Goal: Use online tool/utility: Utilize a website feature to perform a specific function

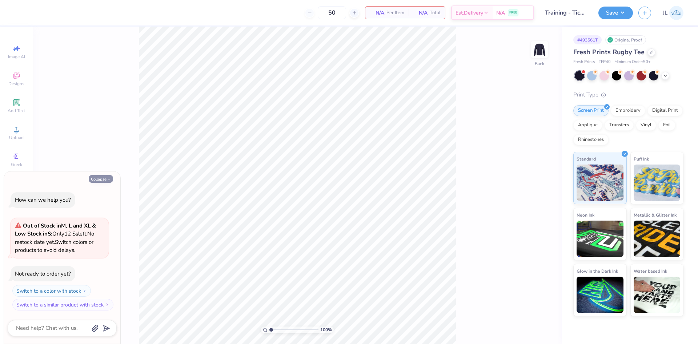
click at [97, 182] on button "Collapse" at bounding box center [101, 179] width 24 height 8
type textarea "x"
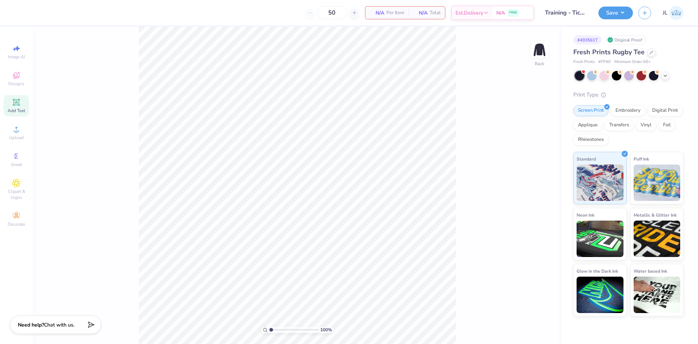
click at [19, 112] on span "Add Text" at bounding box center [16, 111] width 17 height 6
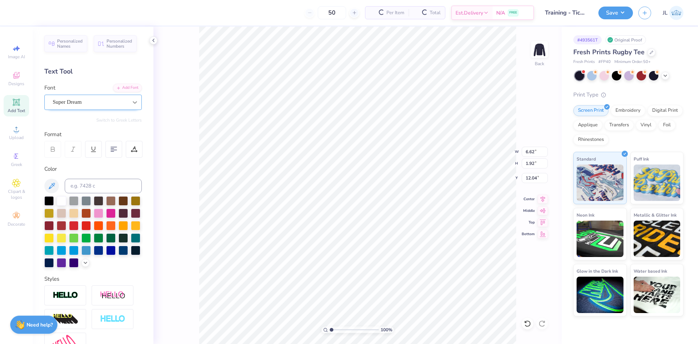
click at [128, 103] on div at bounding box center [134, 102] width 13 height 13
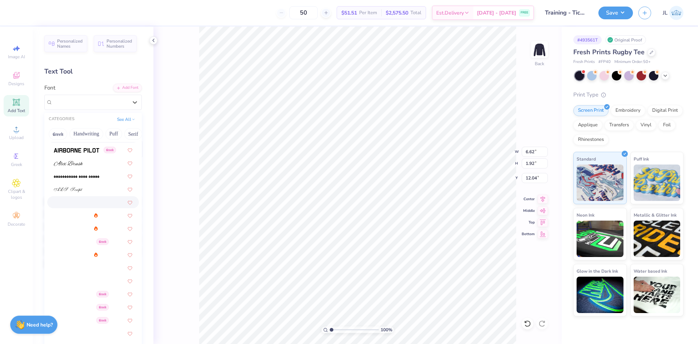
scroll to position [182, 0]
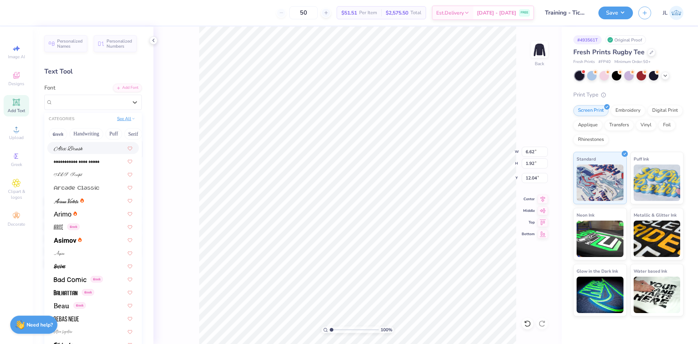
click at [117, 119] on button "See All" at bounding box center [126, 118] width 23 height 7
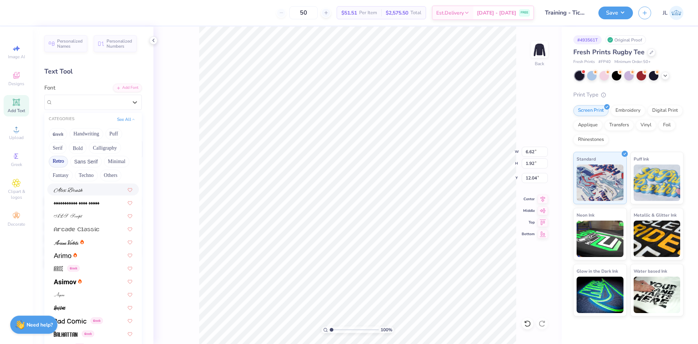
click at [56, 161] on button "Retro" at bounding box center [58, 162] width 19 height 12
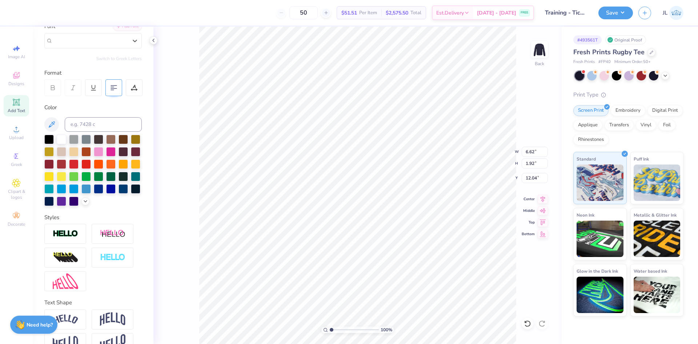
scroll to position [0, 0]
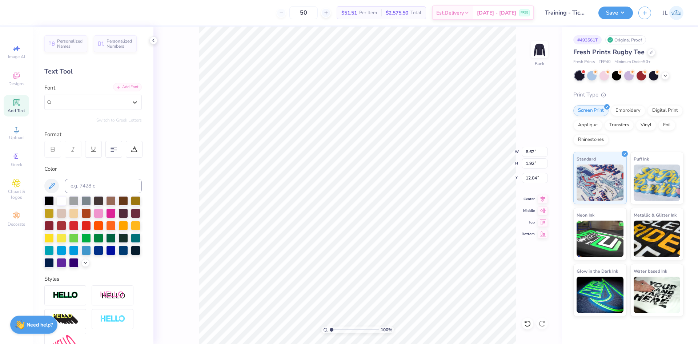
click at [122, 87] on div "Add Font" at bounding box center [127, 87] width 29 height 8
click at [120, 89] on div "Add Font" at bounding box center [127, 87] width 29 height 8
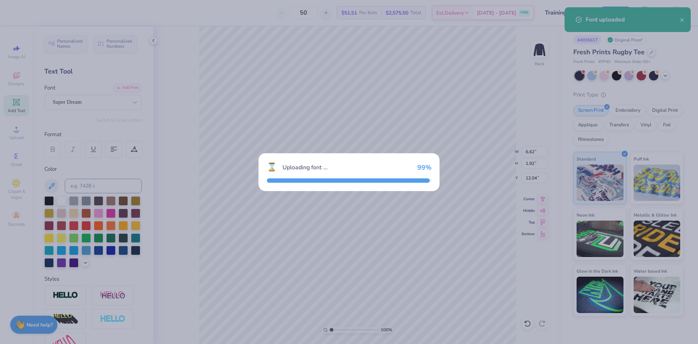
type input "6.51"
type input "2.14"
type input "11.93"
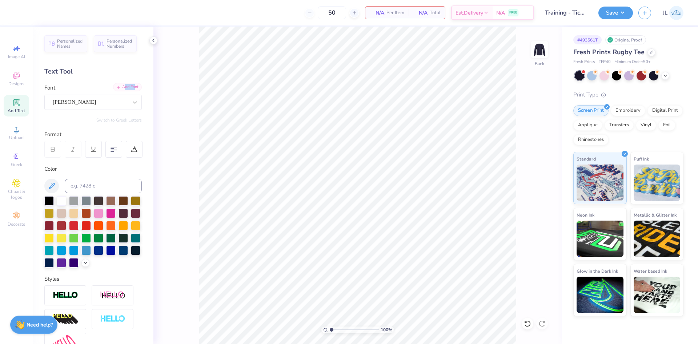
click at [128, 84] on div "Add Font" at bounding box center [127, 87] width 29 height 8
click at [70, 48] on div "Personalized Names" at bounding box center [65, 42] width 43 height 17
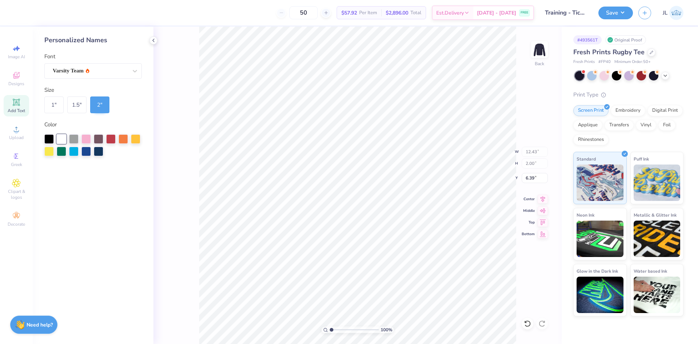
type input "6.35"
click at [52, 105] on div "1 "" at bounding box center [53, 104] width 19 height 17
type input "6.21"
type input "1.00"
type input "5.45"
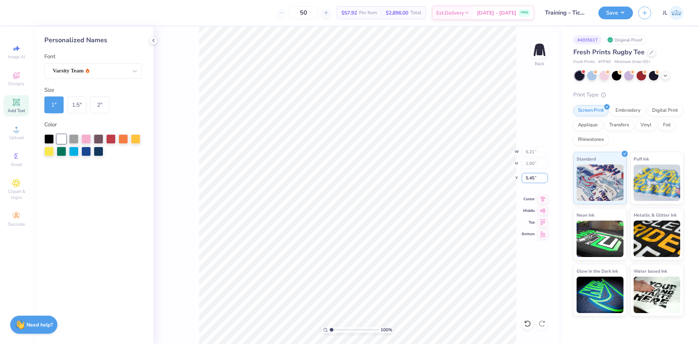
click at [503, 174] on div "100 % Back W 6.21 6.21 " H 1.00 1.00 " Y 5.45 5.45 " Center Middle Top Bottom" at bounding box center [357, 185] width 408 height 317
click at [134, 139] on div at bounding box center [135, 137] width 9 height 9
type input "3.00"
click at [531, 180] on input "6.09" at bounding box center [535, 178] width 26 height 10
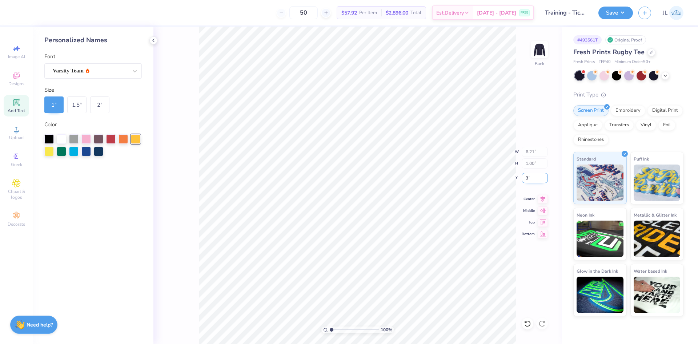
type input "3.00"
click at [530, 176] on input "3.00" at bounding box center [535, 178] width 26 height 10
click at [53, 105] on div "1 "" at bounding box center [53, 104] width 19 height 17
click at [531, 178] on input "3.00" at bounding box center [535, 178] width 26 height 10
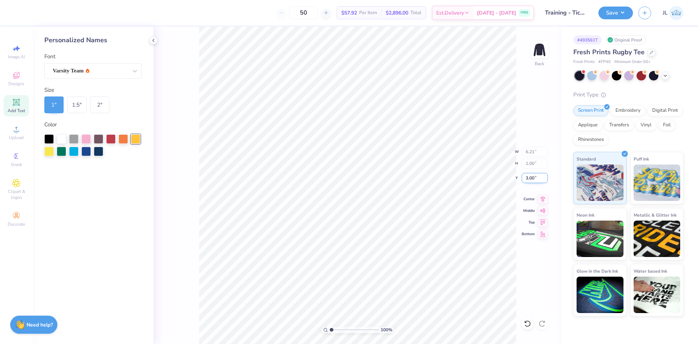
click at [531, 178] on input "3.00" at bounding box center [535, 178] width 26 height 10
type input "6.00"
click at [99, 70] on div "Varsity Team" at bounding box center [90, 70] width 76 height 11
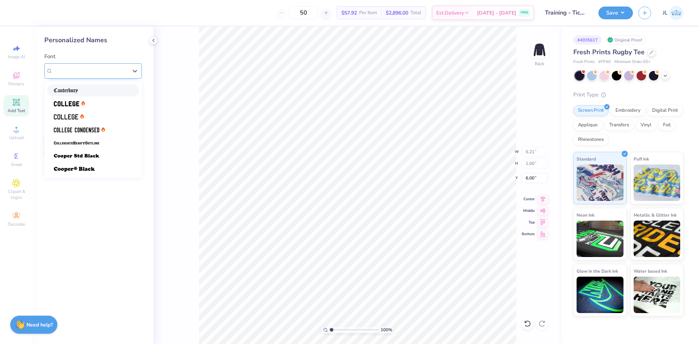
click at [99, 70] on div "Varsity Team" at bounding box center [90, 71] width 75 height 8
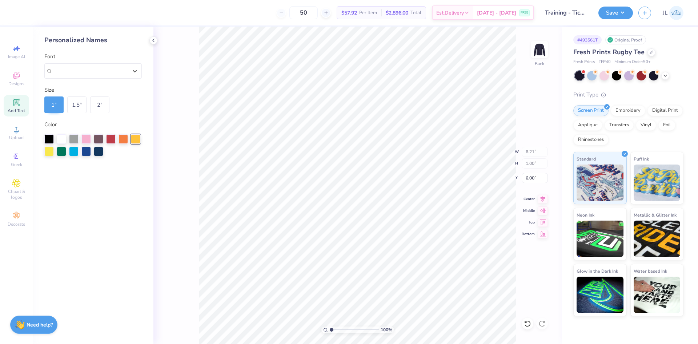
click at [163, 94] on div "100 % Back W 6.21 6.21 " H 1.00 1.00 " Y 6.00 6.00 " Center Middle Top Bottom" at bounding box center [357, 185] width 408 height 317
click at [16, 12] on div at bounding box center [20, 12] width 10 height 10
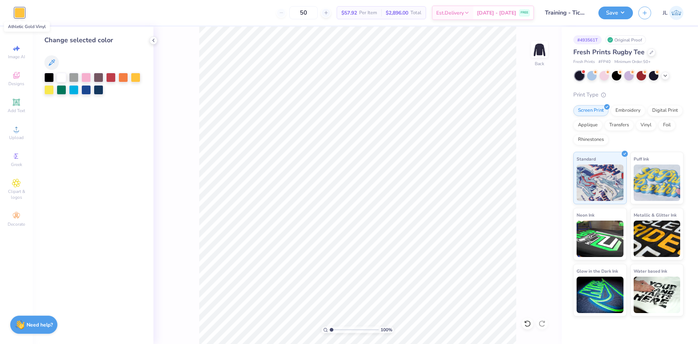
click at [16, 12] on div at bounding box center [20, 13] width 10 height 10
click at [185, 76] on div "100 % Back" at bounding box center [357, 185] width 408 height 317
click at [48, 91] on div at bounding box center [48, 88] width 9 height 9
click at [135, 76] on div at bounding box center [135, 76] width 9 height 9
click at [137, 79] on div at bounding box center [135, 76] width 9 height 9
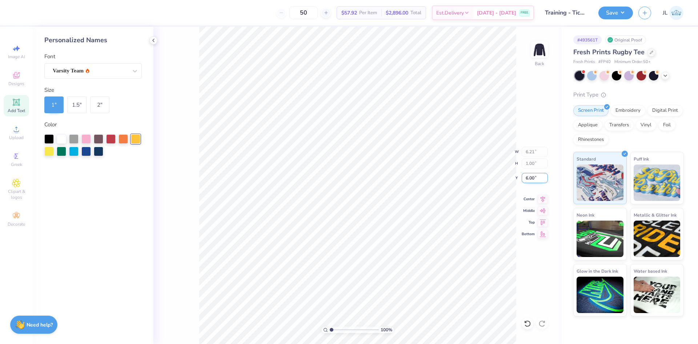
click at [531, 178] on input "6.00" at bounding box center [535, 178] width 26 height 10
type input "3.00"
click at [534, 180] on input "3.00" at bounding box center [535, 178] width 26 height 10
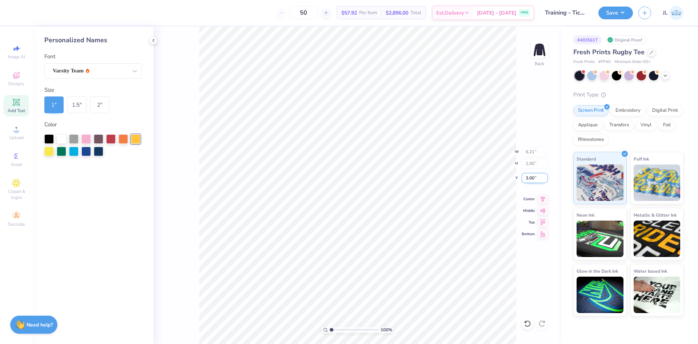
click at [528, 178] on input "3.00" at bounding box center [535, 178] width 26 height 10
type input "6.00"
click at [535, 54] on img at bounding box center [539, 49] width 29 height 29
click at [150, 101] on div "Personalized Names Font Varsity Team Size 1 " 1.5 " 2 " Color" at bounding box center [93, 185] width 121 height 317
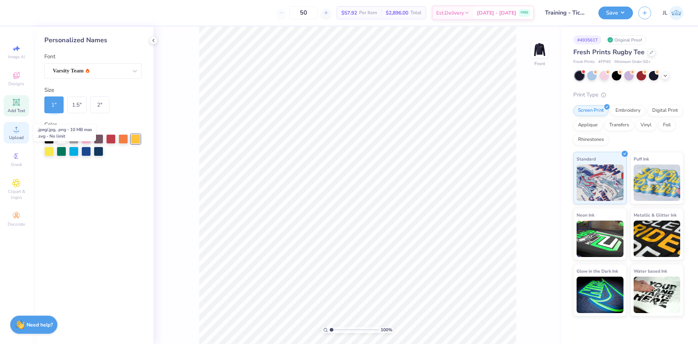
click at [15, 135] on span "Upload" at bounding box center [16, 138] width 15 height 6
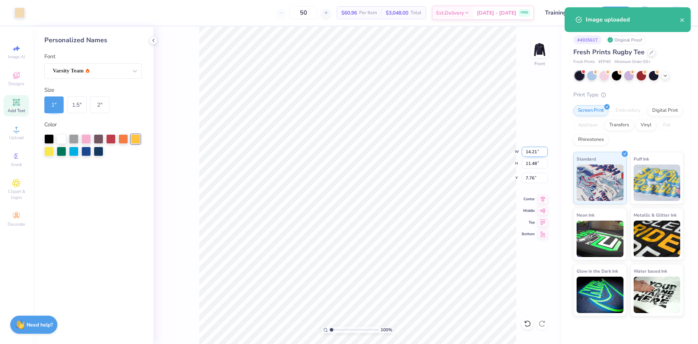
click at [530, 154] on input "14.21" at bounding box center [535, 152] width 26 height 10
type input "12.00"
type input "9.69"
click at [529, 179] on input "8.65" at bounding box center [535, 178] width 26 height 10
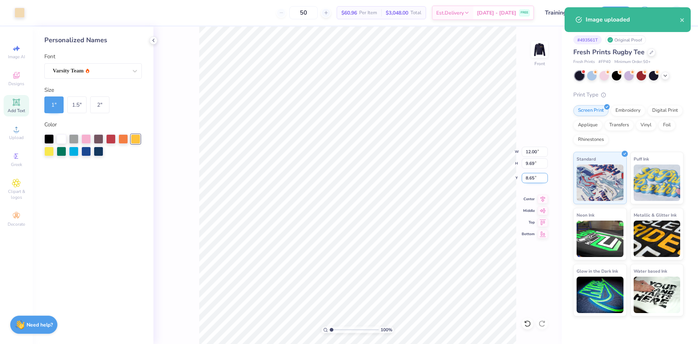
click at [529, 179] on input "8.65" at bounding box center [535, 178] width 26 height 10
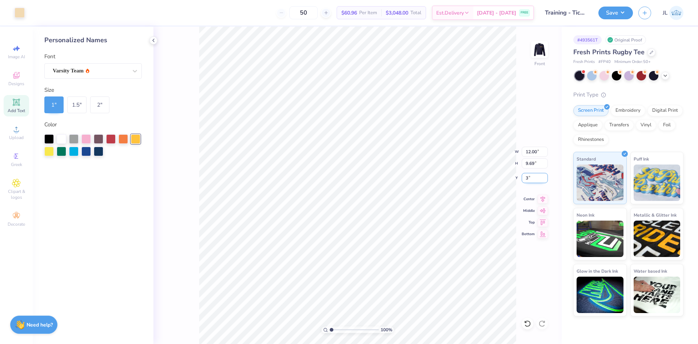
type input "3.00"
click at [539, 55] on img at bounding box center [539, 49] width 29 height 29
click at [531, 179] on input "6.00" at bounding box center [535, 178] width 26 height 10
type input "3.00"
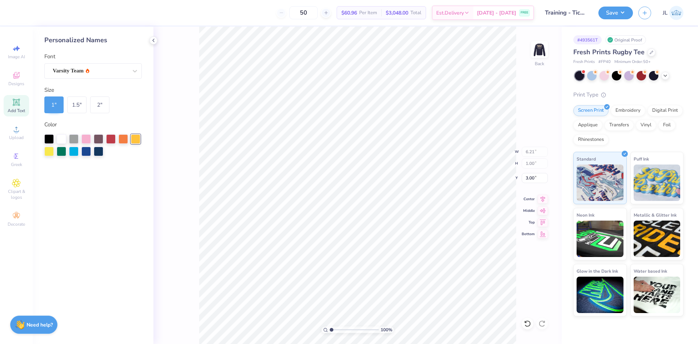
click at [135, 92] on div "Size" at bounding box center [92, 90] width 97 height 8
click at [536, 53] on img at bounding box center [539, 49] width 29 height 29
click at [543, 56] on img at bounding box center [539, 49] width 29 height 29
click at [97, 80] on div "Personalized Names Font Varsity Team Size 1 " 1.5 " 2 " Color" at bounding box center [93, 185] width 121 height 317
click at [97, 73] on div "Varsity Team" at bounding box center [90, 70] width 76 height 11
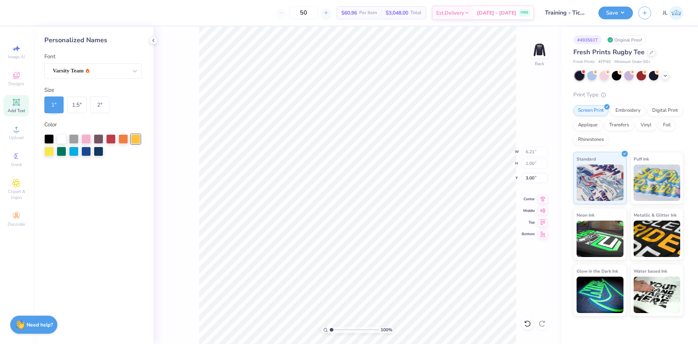
drag, startPoint x: 116, startPoint y: 194, endPoint x: 100, endPoint y: 173, distance: 26.5
click at [115, 194] on div "Personalized Names Font Varsity Team Size 1 " 1.5 " 2 " Color" at bounding box center [93, 185] width 121 height 317
click at [20, 108] on span "Add Text" at bounding box center [16, 111] width 17 height 6
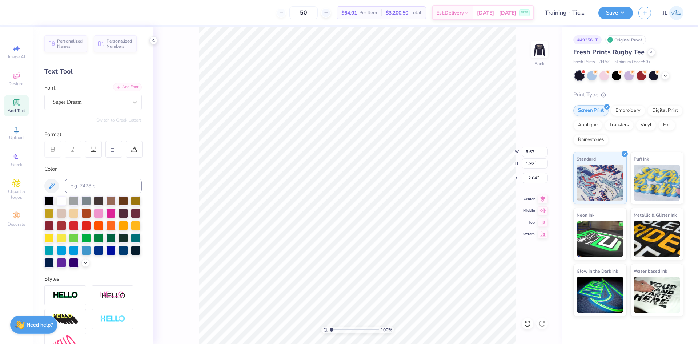
click at [117, 86] on div "Add Font" at bounding box center [127, 87] width 29 height 8
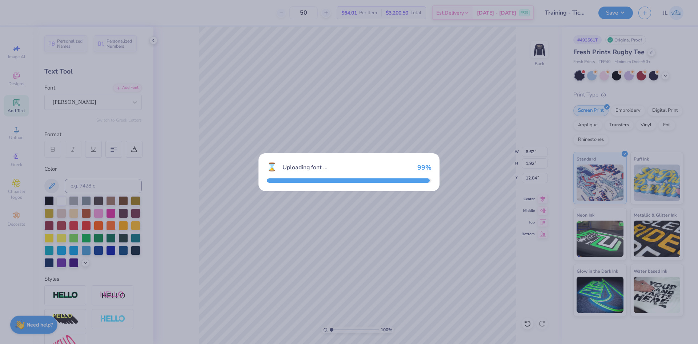
type input "6.51"
type input "2.14"
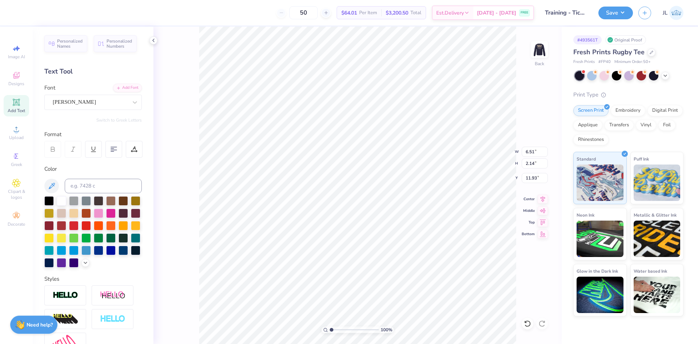
type input "6.53"
type input "6.21"
type input "1.00"
type input "3.00"
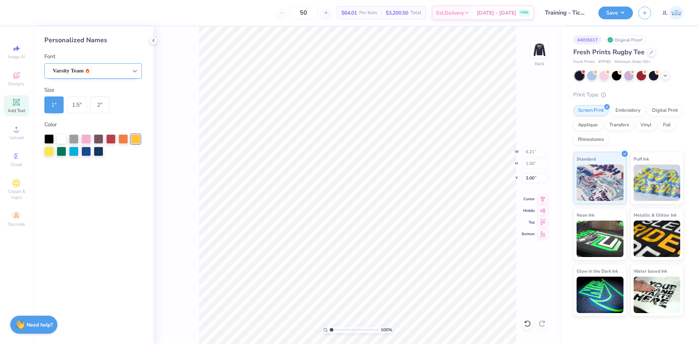
click at [130, 76] on div at bounding box center [134, 70] width 13 height 13
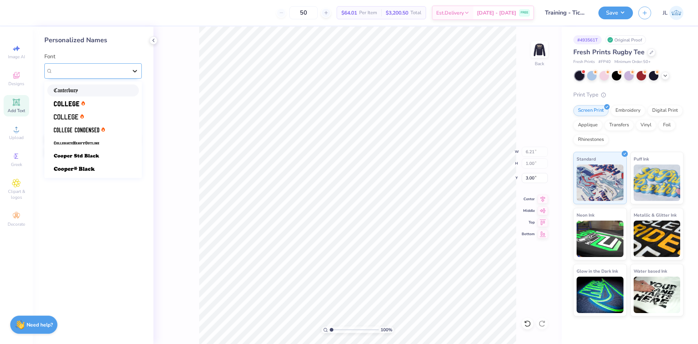
click at [131, 68] on div at bounding box center [134, 70] width 13 height 13
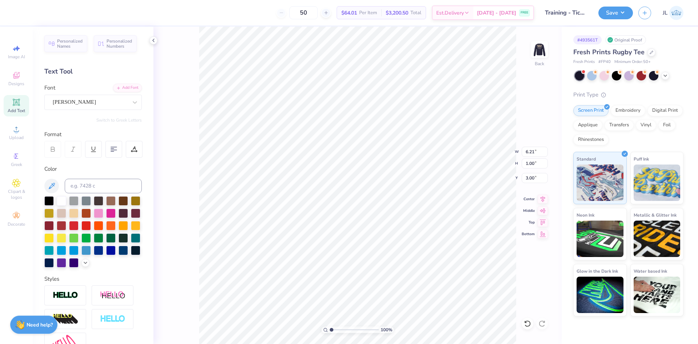
type input "6.51"
type input "2.14"
type input "6.53"
